Goal: Task Accomplishment & Management: Use online tool/utility

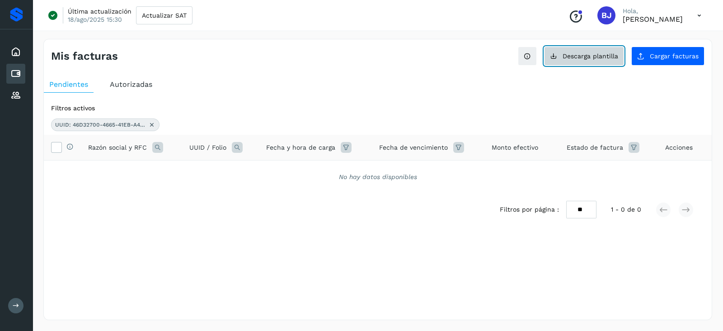
click at [618, 54] on span "Descarga plantilla" at bounding box center [591, 56] width 56 height 6
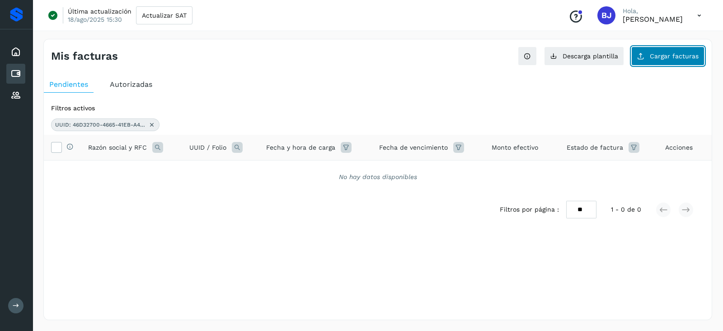
click at [671, 58] on span "Cargar facturas" at bounding box center [674, 56] width 49 height 6
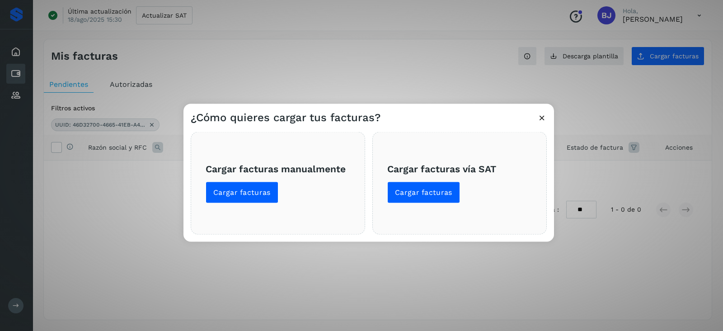
click at [219, 205] on div "Cargar facturas manualmente Cargar facturas" at bounding box center [278, 183] width 175 height 103
click at [224, 197] on button "Cargar facturas" at bounding box center [242, 193] width 73 height 22
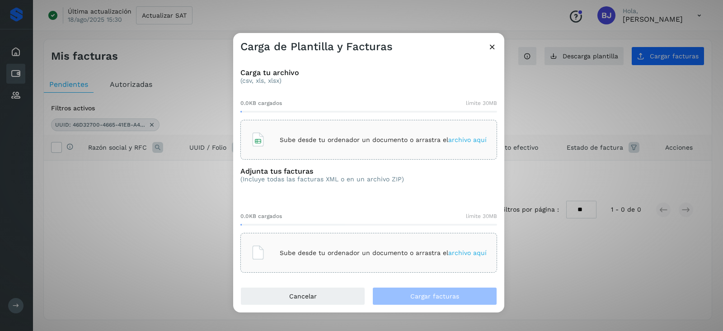
click at [310, 140] on p "Sube desde tu ordenador un documento o arrastra el archivo aquí" at bounding box center [383, 140] width 207 height 8
click at [386, 245] on div "Sube desde tu ordenador un documento o arrastra el archivo aquí" at bounding box center [369, 253] width 236 height 24
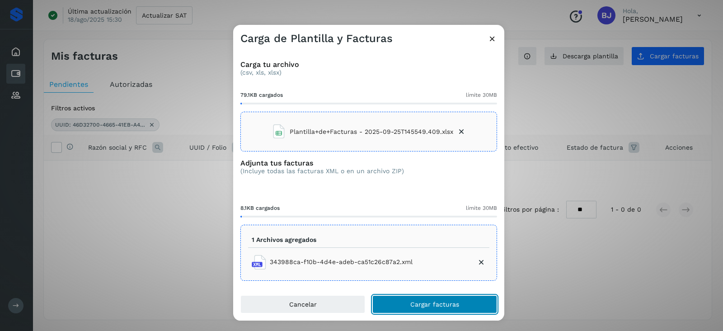
click at [430, 298] on button "Cargar facturas" at bounding box center [435, 304] width 125 height 18
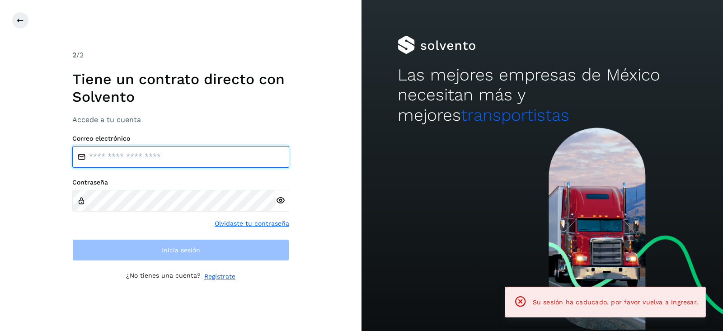
type input "**********"
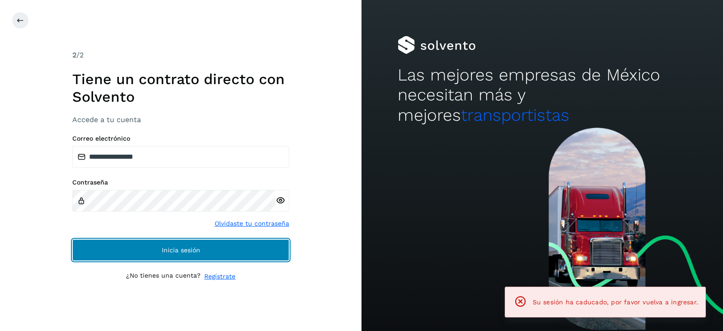
click at [170, 240] on button "Inicia sesión" at bounding box center [180, 250] width 217 height 22
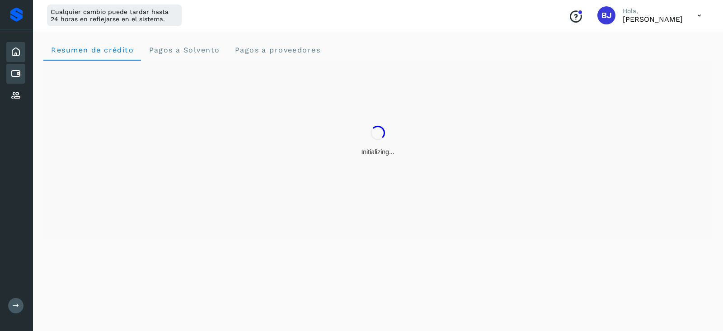
click at [11, 71] on icon at bounding box center [15, 73] width 11 height 11
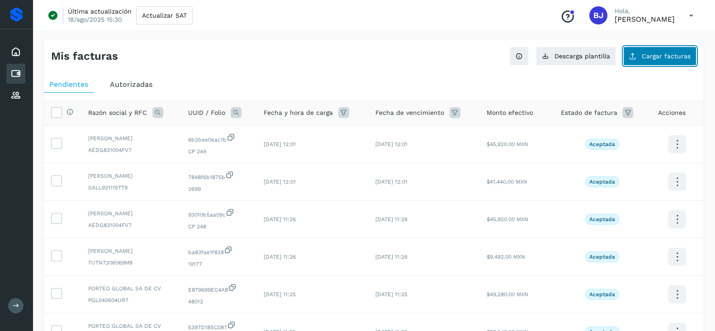
click at [646, 62] on button "Cargar facturas" at bounding box center [659, 56] width 73 height 19
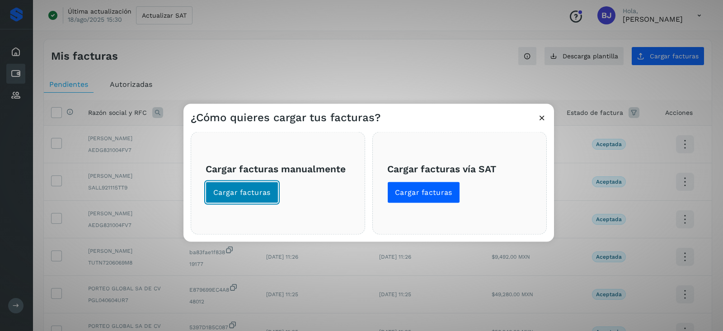
click at [208, 195] on button "Cargar facturas" at bounding box center [242, 193] width 73 height 22
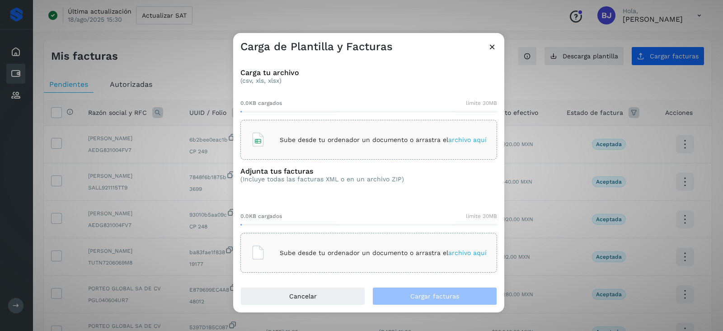
click at [365, 135] on div "Sube desde tu ordenador un documento o arrastra el archivo aquí" at bounding box center [369, 140] width 236 height 24
click at [347, 260] on div "Sube desde tu ordenador un documento o arrastra el archivo aquí" at bounding box center [369, 253] width 236 height 24
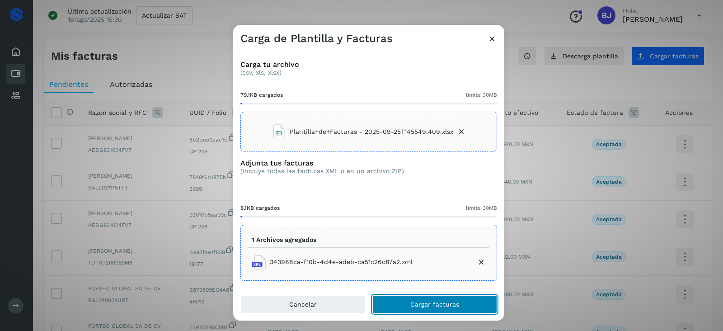
click at [427, 310] on button "Cargar facturas" at bounding box center [435, 304] width 125 height 18
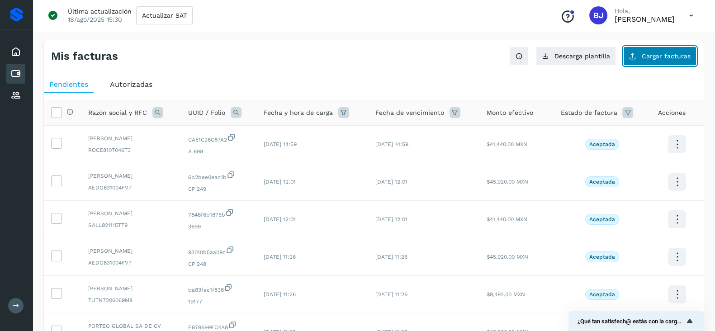
click at [662, 63] on button "Cargar facturas" at bounding box center [659, 56] width 73 height 19
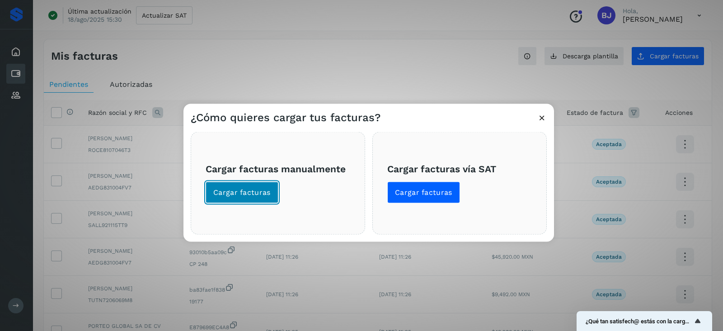
click at [235, 195] on span "Cargar facturas" at bounding box center [241, 193] width 57 height 10
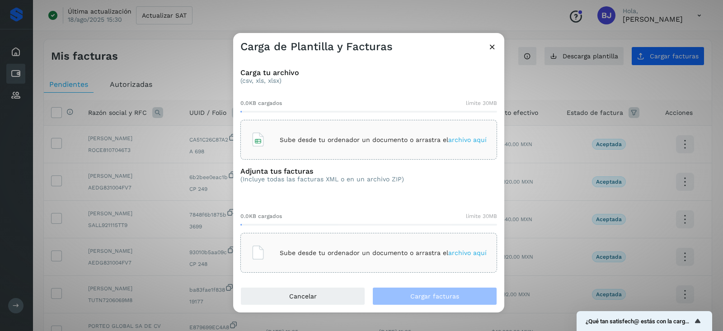
click at [283, 159] on div "Carga tu archivo (csv, xls, xlsx) 0.0KB cargados límite 30MB Sube desde tu orde…" at bounding box center [368, 170] width 271 height 233
click at [288, 148] on div "Sube desde tu ordenador un documento o arrastra el archivo aquí" at bounding box center [369, 140] width 236 height 24
click at [331, 266] on div "Sube desde tu ordenador un documento o arrastra el archivo aquí" at bounding box center [369, 253] width 257 height 40
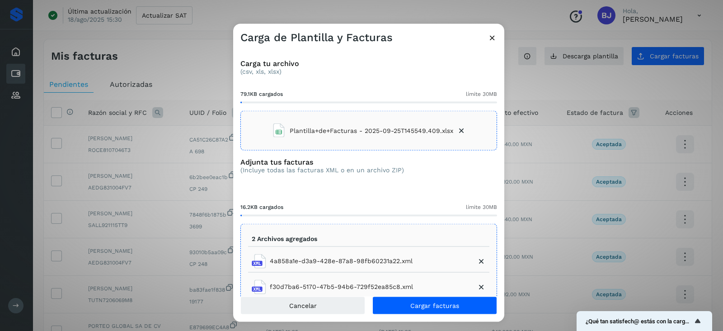
click at [422, 314] on div "Cancelar Cargar facturas" at bounding box center [368, 308] width 271 height 25
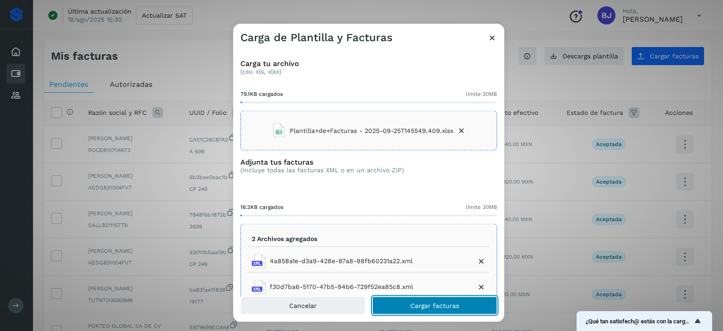
click at [418, 311] on button "Cargar facturas" at bounding box center [435, 305] width 125 height 18
